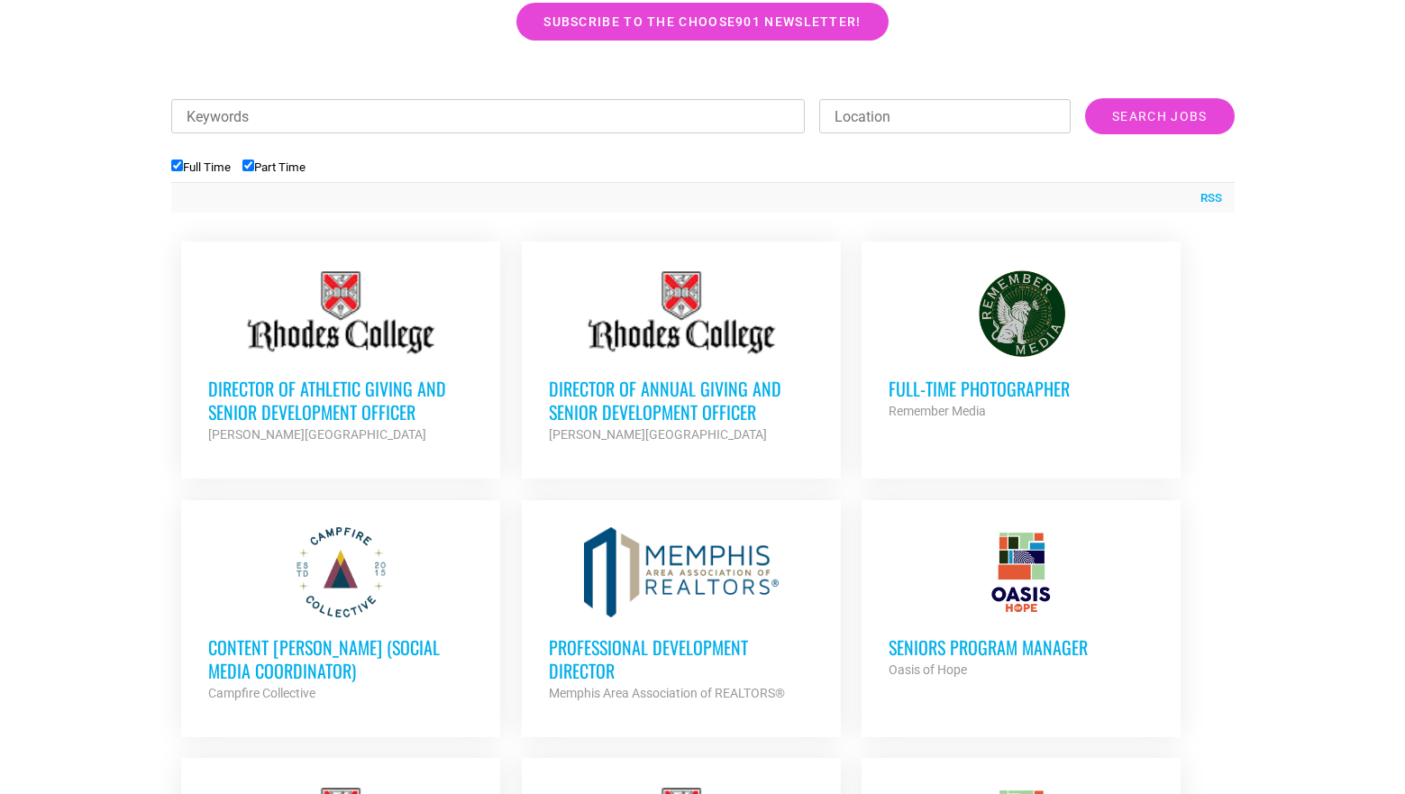
scroll to position [595, 0]
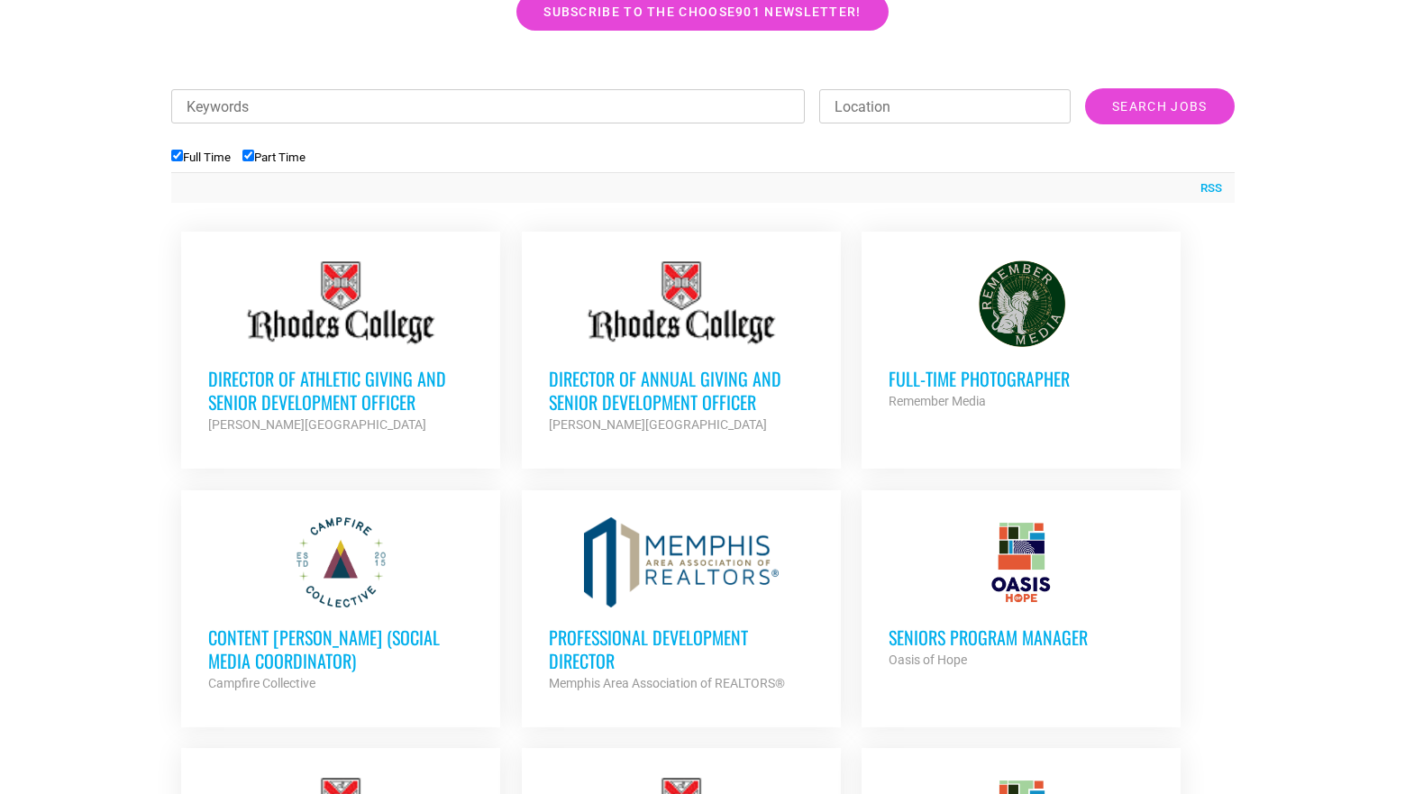
click at [250, 150] on input "Part Time" at bounding box center [248, 156] width 12 height 12
checkbox input "false"
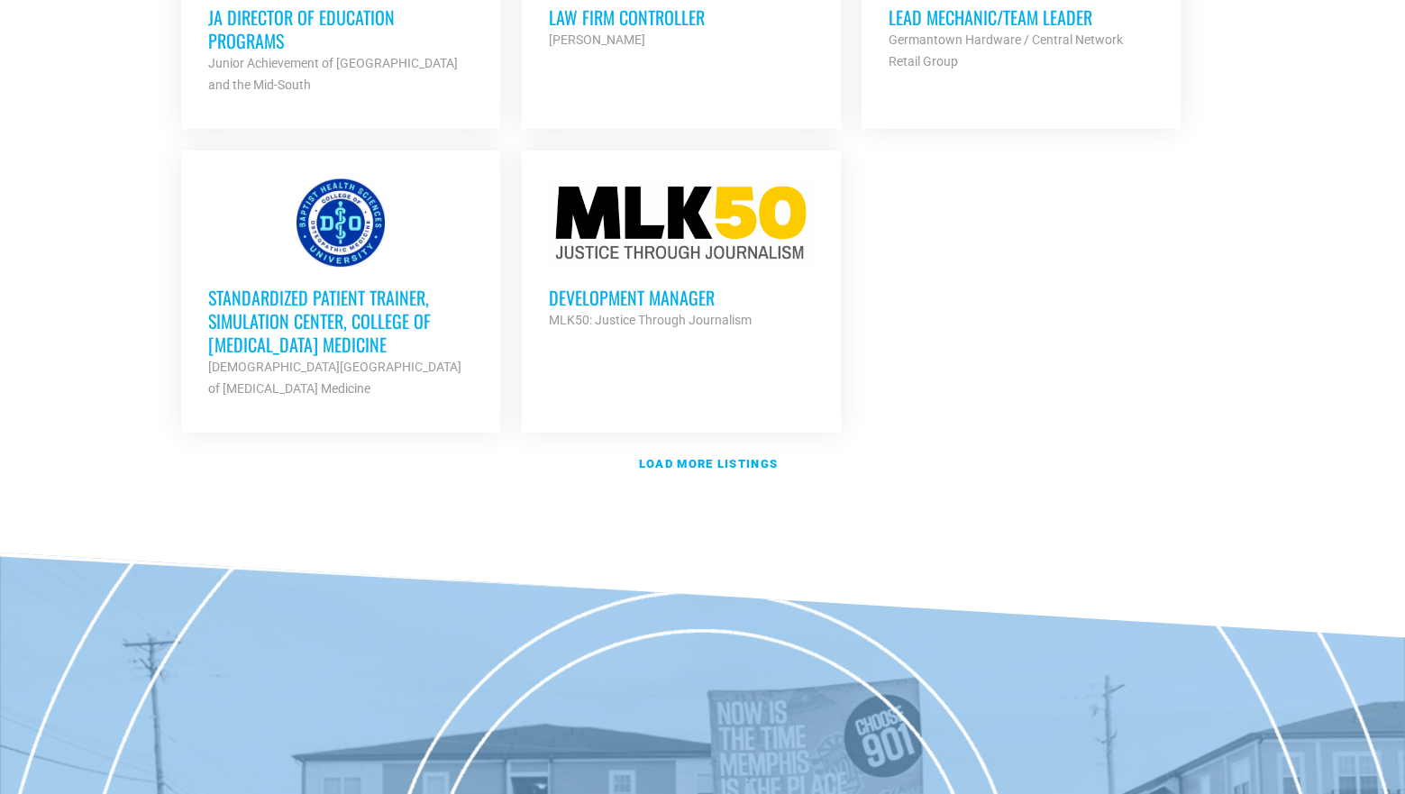
scroll to position [2242, 0]
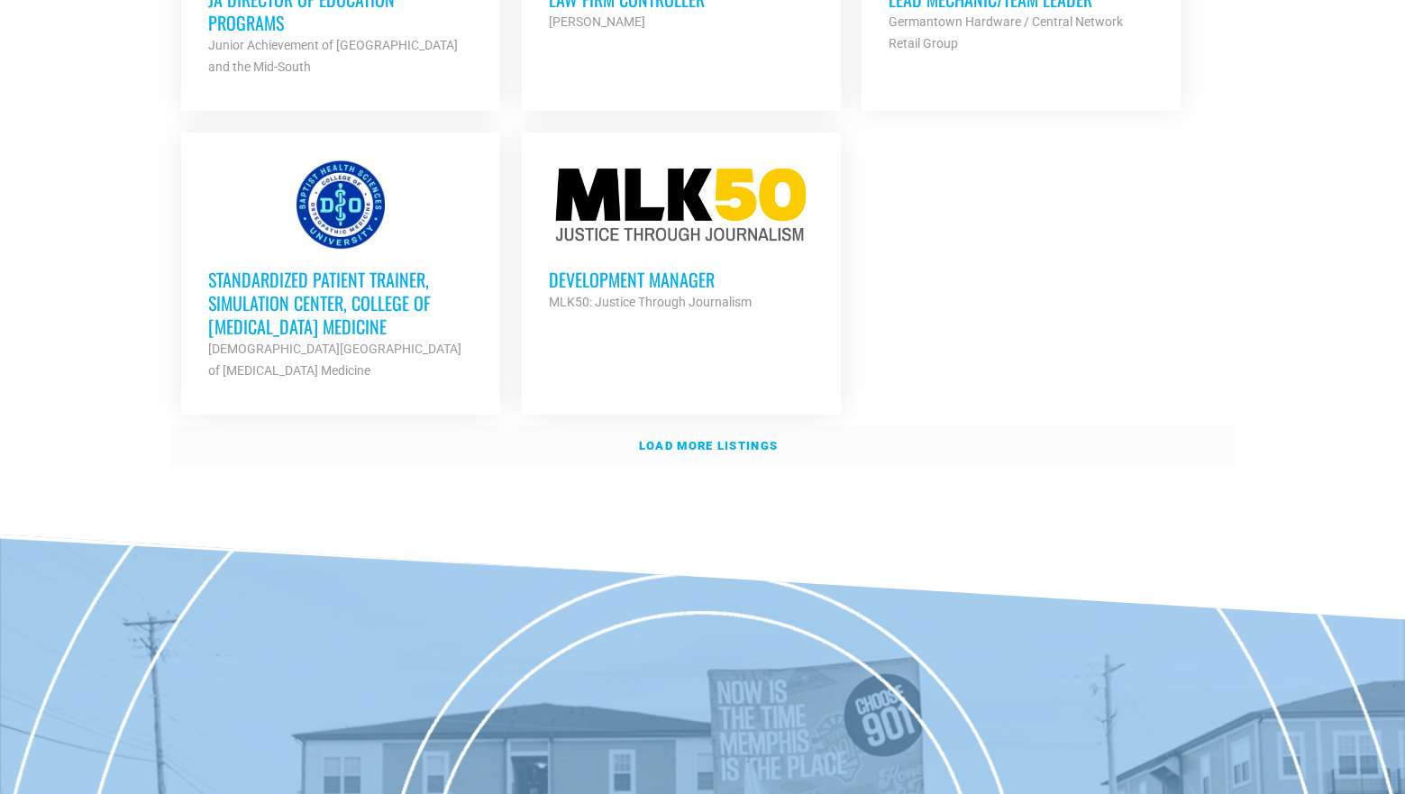
click at [722, 439] on strong "Load more listings" at bounding box center [708, 446] width 139 height 14
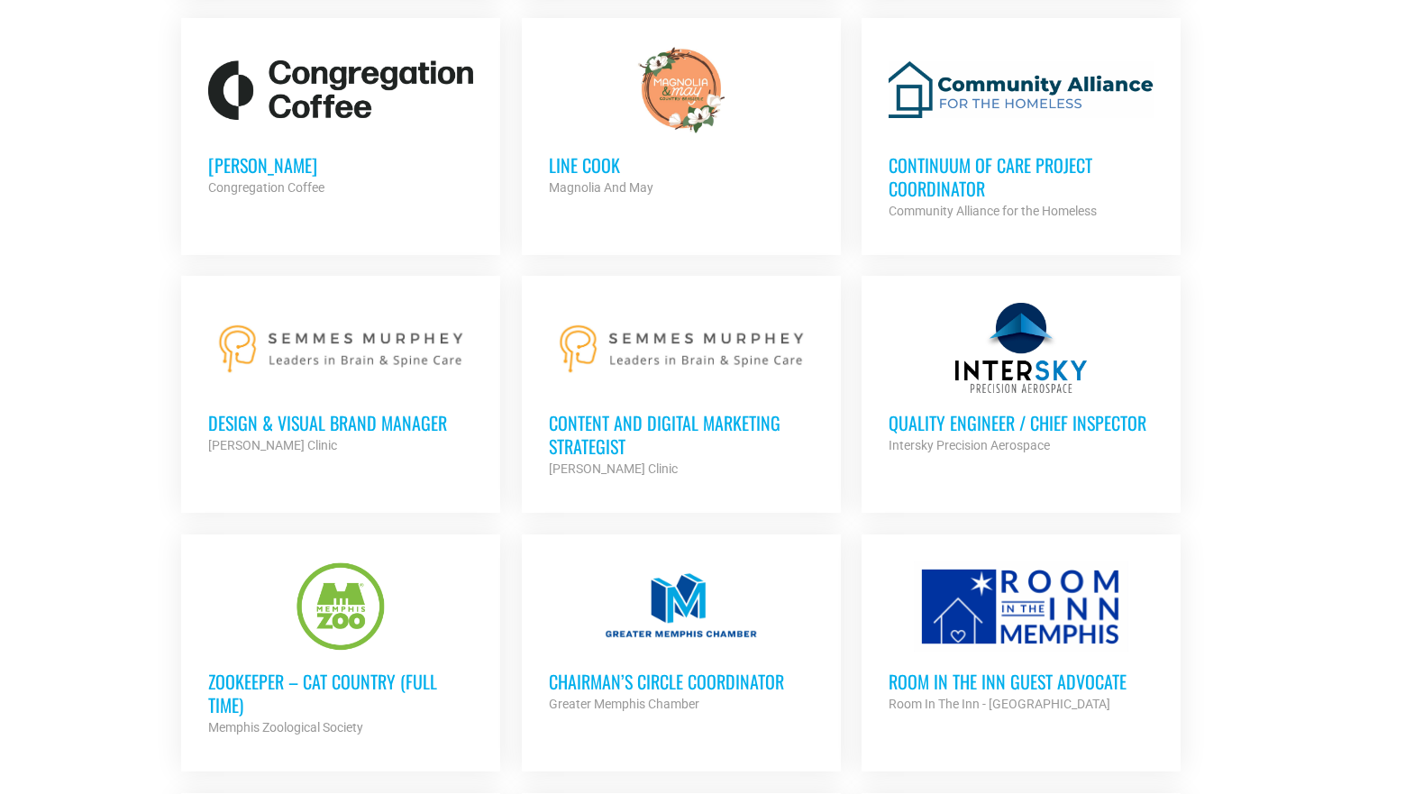
scroll to position [2919, 0]
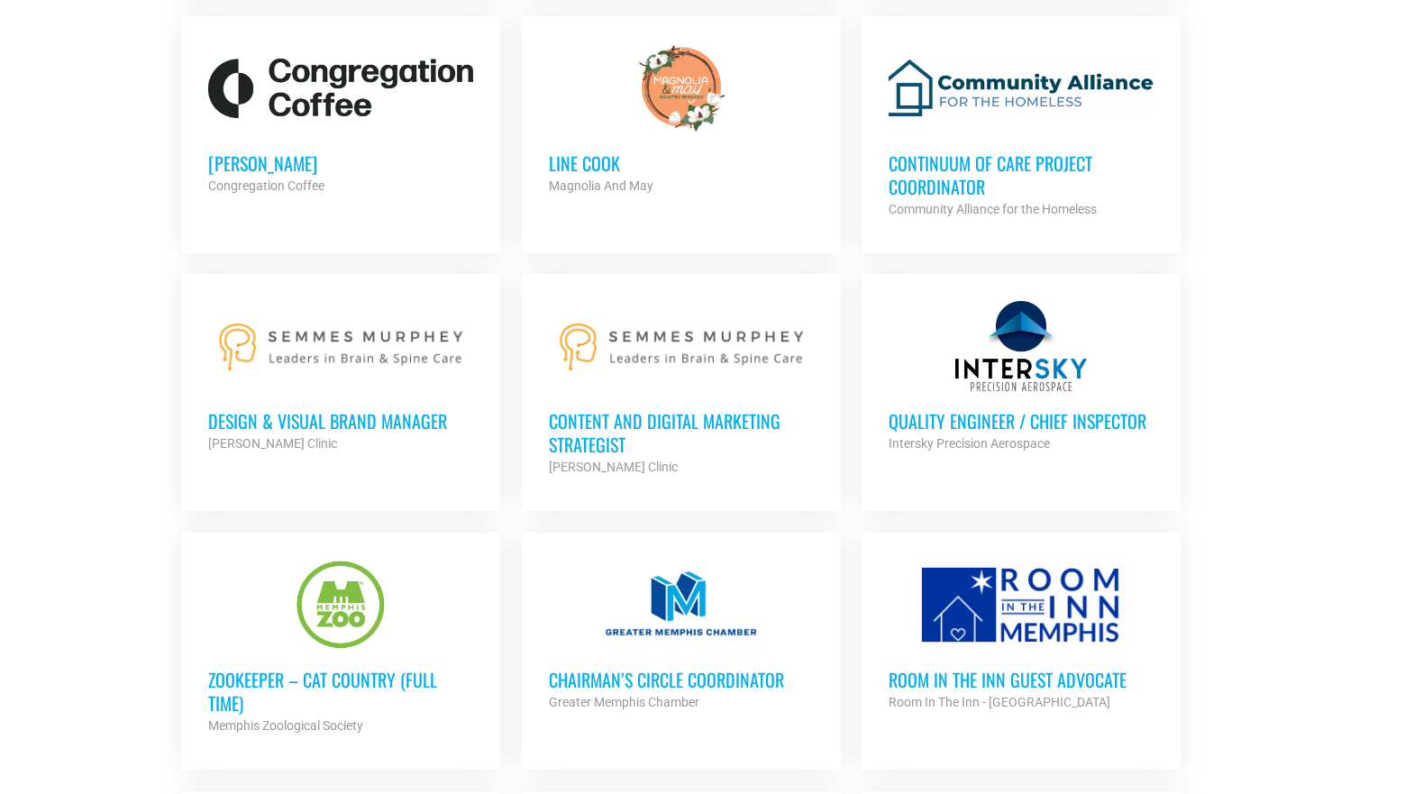
click at [360, 410] on h3 "Design & Visual Brand Manager" at bounding box center [340, 420] width 265 height 23
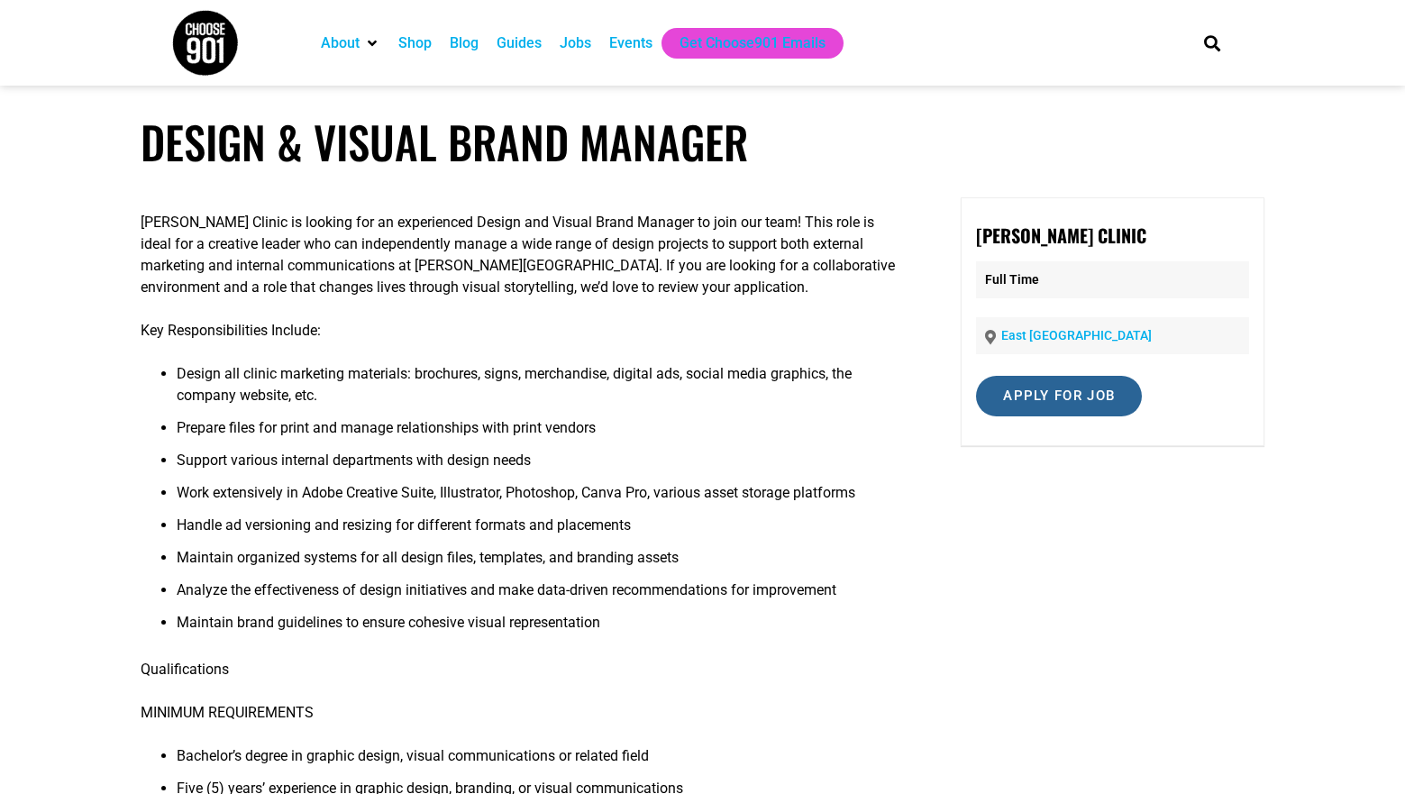
click at [1097, 404] on input "Apply for job" at bounding box center [1059, 396] width 166 height 41
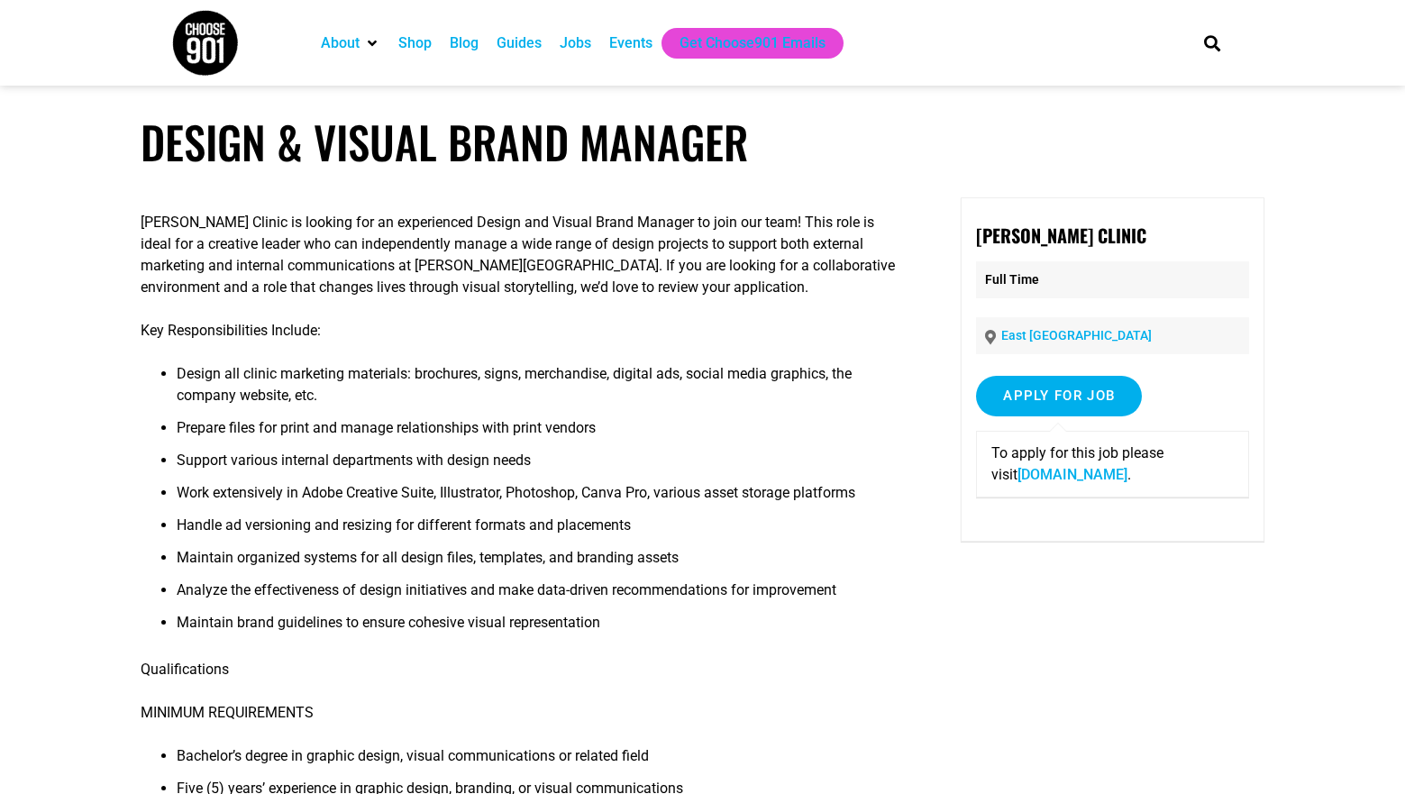
click at [1069, 476] on link "recruiting.paylocity.com" at bounding box center [1072, 474] width 110 height 17
